Goal: Information Seeking & Learning: Check status

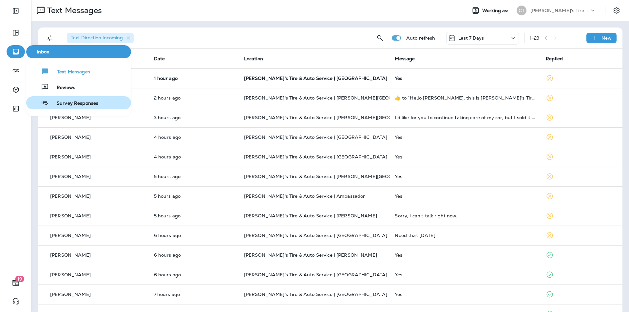
click at [74, 103] on span "Survey Responses" at bounding box center [73, 104] width 49 height 6
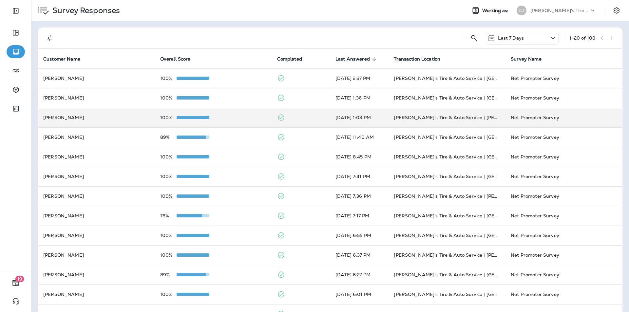
click at [238, 120] on td "100%" at bounding box center [213, 118] width 117 height 20
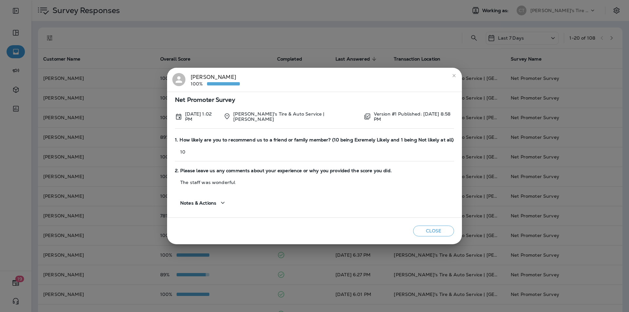
click at [451, 75] on icon "close" at bounding box center [453, 75] width 5 height 5
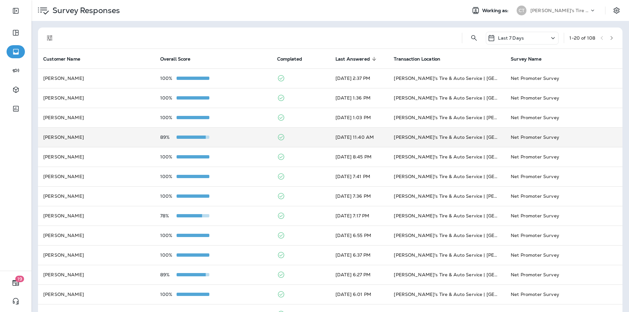
click at [234, 136] on div "89%" at bounding box center [213, 137] width 106 height 5
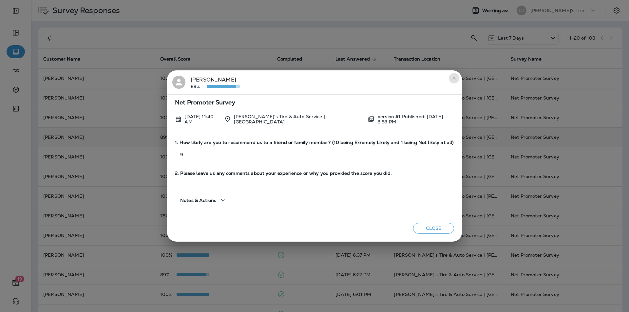
click at [457, 79] on button "close" at bounding box center [454, 78] width 10 height 10
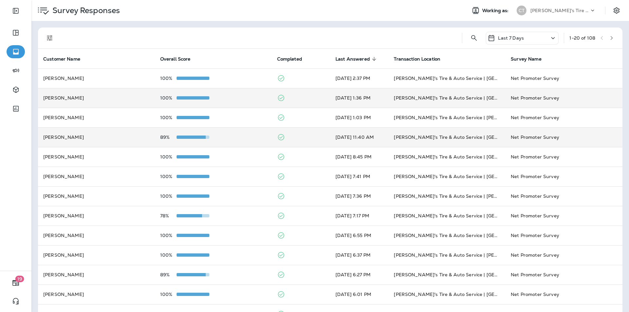
click at [243, 98] on div "100%" at bounding box center [213, 97] width 106 height 5
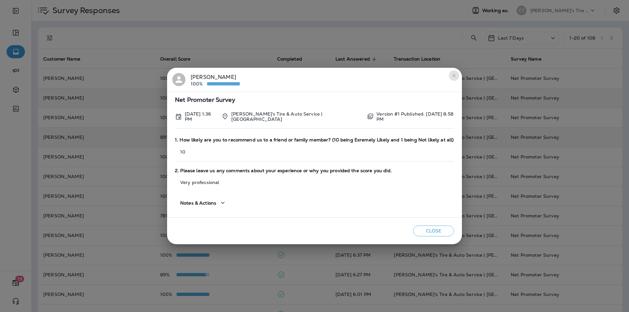
click at [453, 76] on icon "close" at bounding box center [453, 75] width 5 height 5
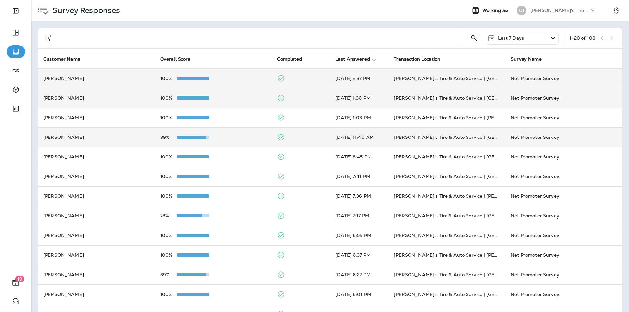
click at [240, 78] on div "100%" at bounding box center [213, 78] width 106 height 5
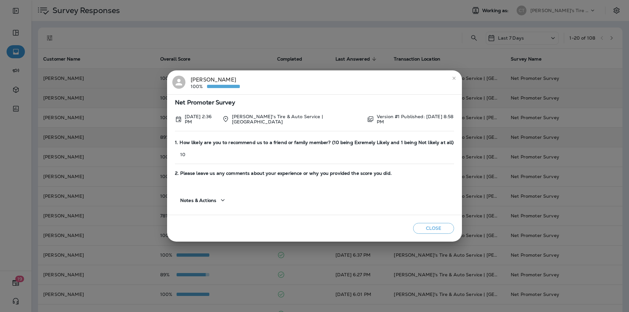
click at [455, 78] on icon "close" at bounding box center [453, 78] width 3 height 3
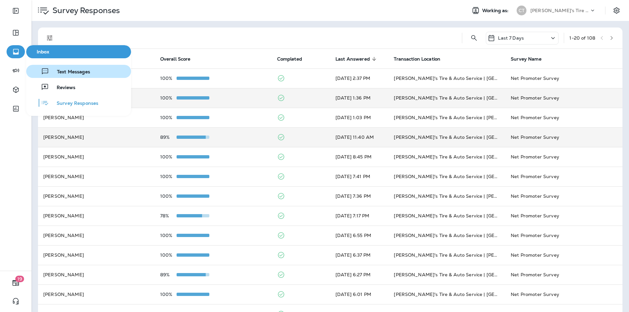
click at [72, 71] on span "Text Messages" at bounding box center [69, 72] width 41 height 6
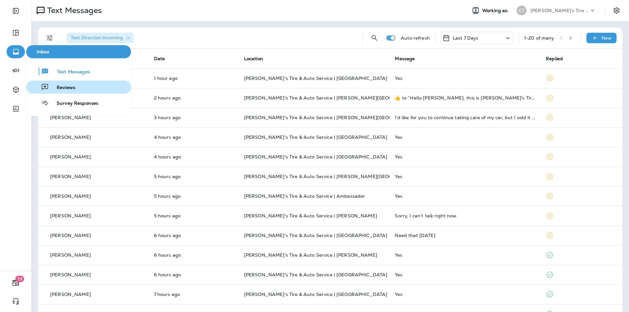
click at [58, 91] on button "Reviews" at bounding box center [78, 87] width 105 height 13
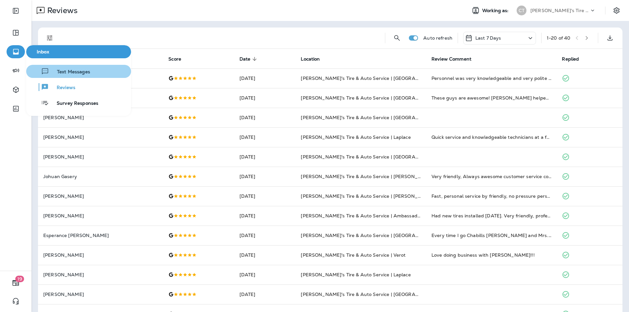
click at [62, 71] on span "Text Messages" at bounding box center [69, 72] width 41 height 6
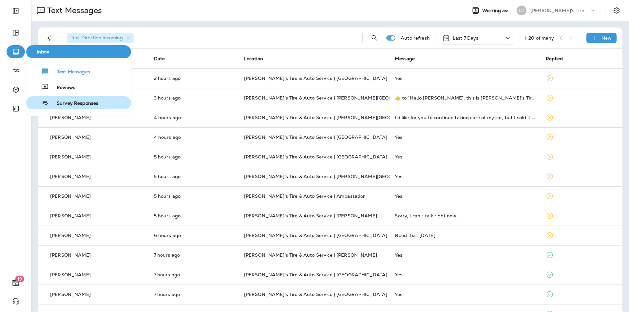
click at [78, 104] on span "Survey Responses" at bounding box center [73, 104] width 49 height 6
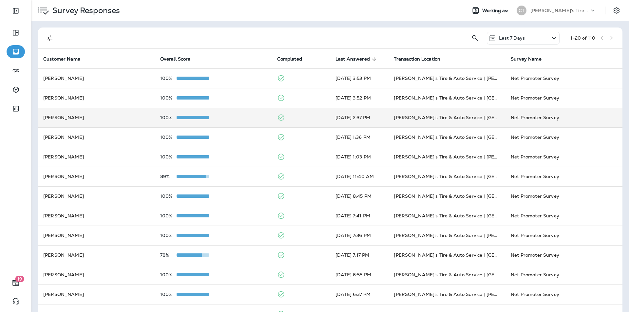
click at [232, 116] on div "100%" at bounding box center [213, 117] width 106 height 5
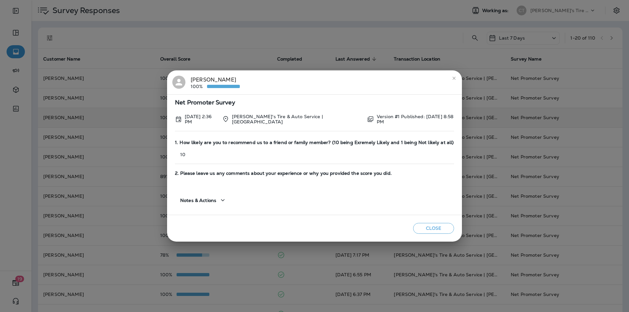
click at [453, 79] on icon "close" at bounding box center [453, 78] width 5 height 5
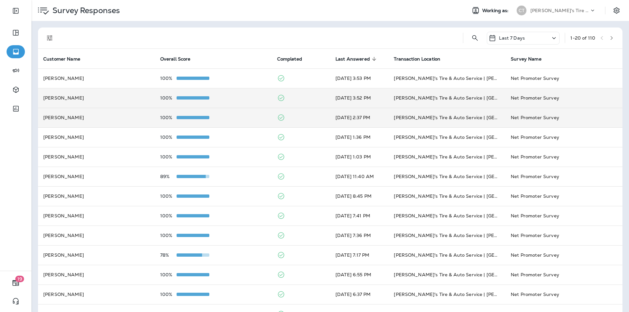
click at [239, 100] on div "100%" at bounding box center [213, 97] width 106 height 5
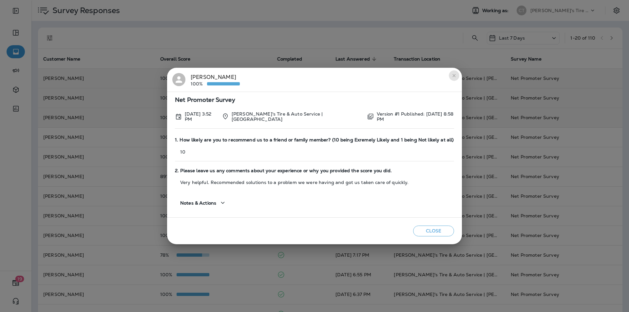
drag, startPoint x: 454, startPoint y: 76, endPoint x: 450, endPoint y: 76, distance: 4.6
click at [454, 76] on icon "close" at bounding box center [453, 75] width 5 height 5
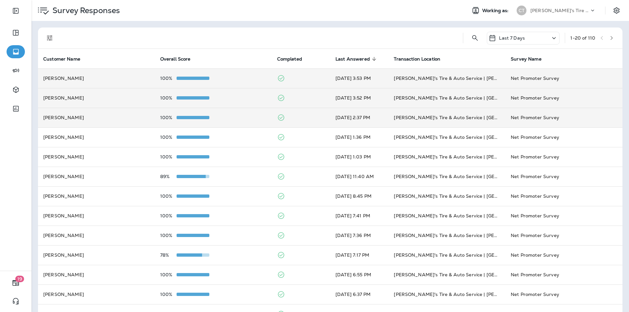
click at [233, 75] on td "100%" at bounding box center [213, 78] width 117 height 20
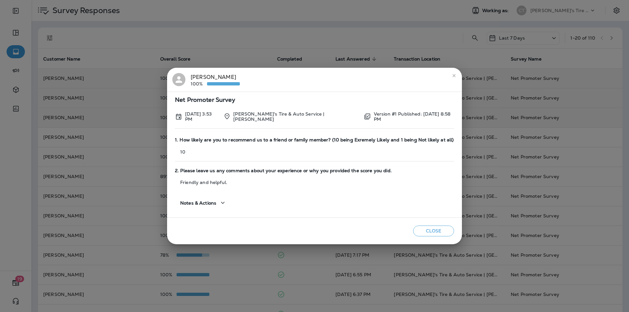
drag, startPoint x: 449, startPoint y: 77, endPoint x: 423, endPoint y: 70, distance: 26.9
click at [451, 77] on icon "close" at bounding box center [453, 75] width 5 height 5
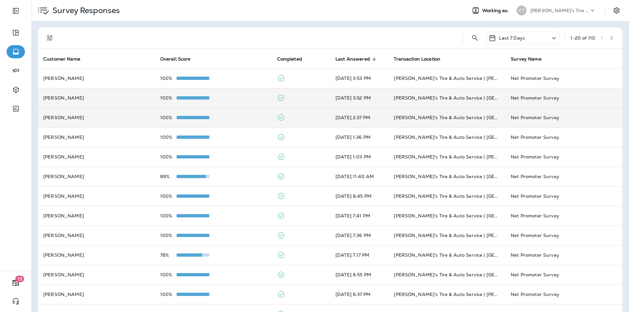
click at [99, 96] on td "[PERSON_NAME]" at bounding box center [96, 98] width 117 height 20
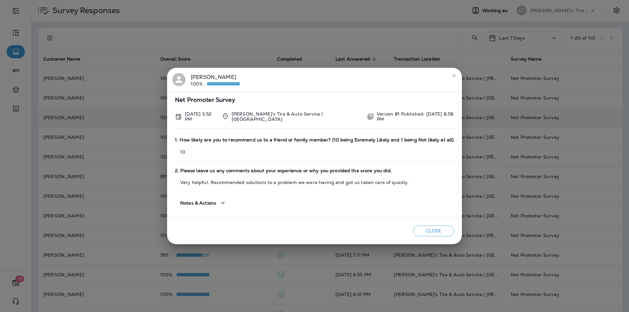
click at [454, 75] on icon "close" at bounding box center [453, 75] width 5 height 5
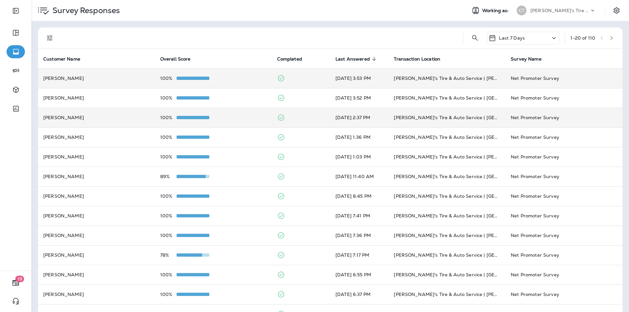
click at [118, 74] on td "[PERSON_NAME]" at bounding box center [96, 78] width 117 height 20
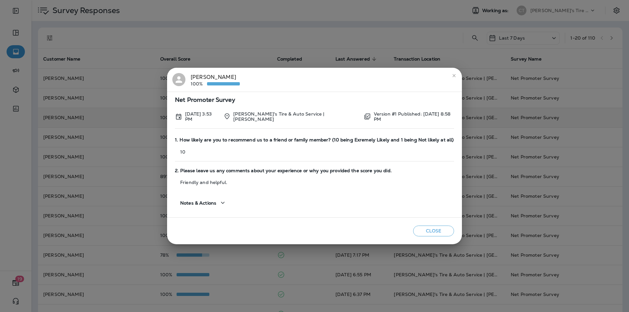
click at [451, 76] on icon "close" at bounding box center [453, 75] width 5 height 5
